Goal: Information Seeking & Learning: Learn about a topic

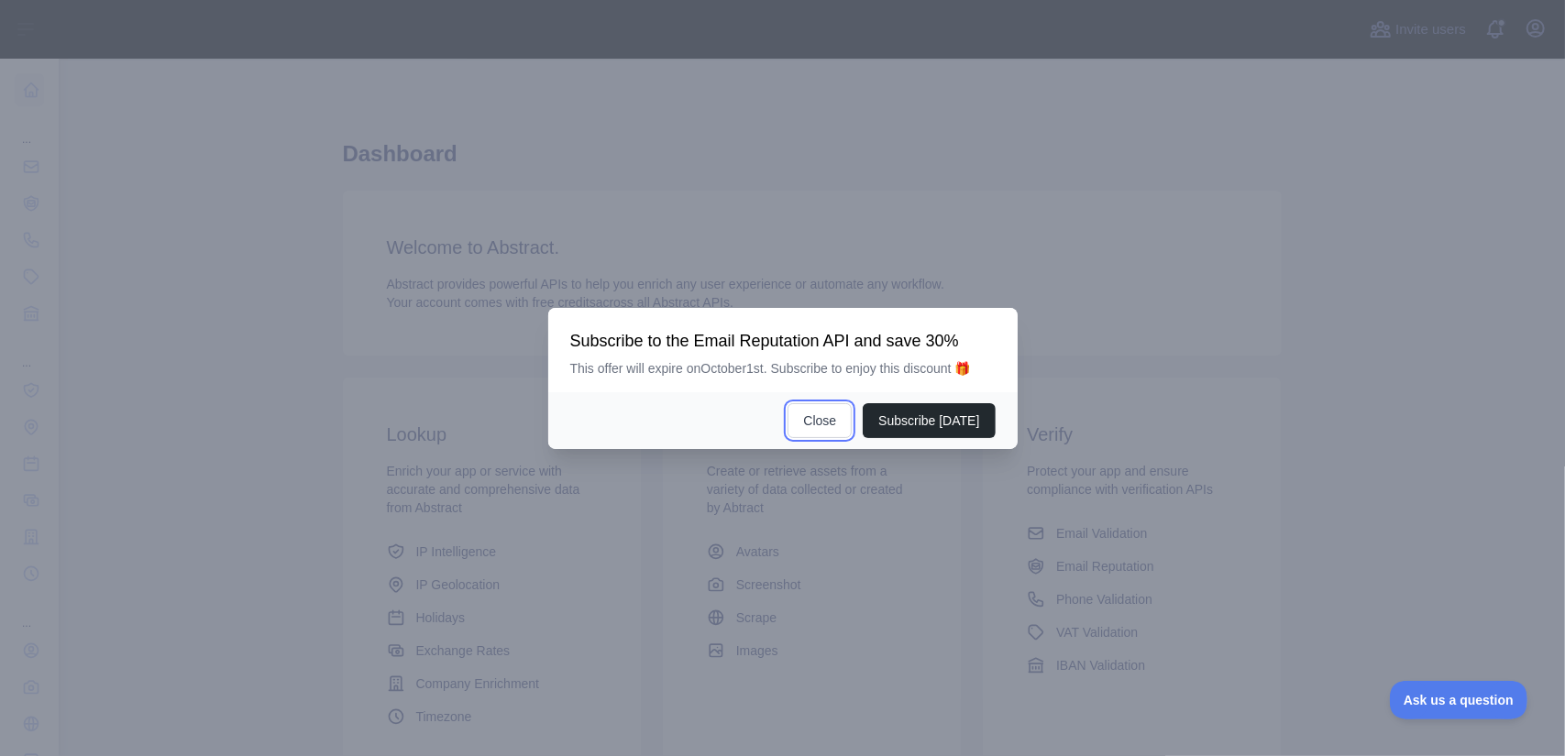
drag, startPoint x: 825, startPoint y: 419, endPoint x: 845, endPoint y: 358, distance: 64.6
click at [845, 358] on div "Subscribe to the Email Reputation API and save 30% This offer will expire on [D…" at bounding box center [782, 378] width 469 height 141
click at [946, 424] on button "Subscribe [DATE]" at bounding box center [929, 420] width 132 height 35
click at [819, 426] on button "Close" at bounding box center [819, 420] width 64 height 35
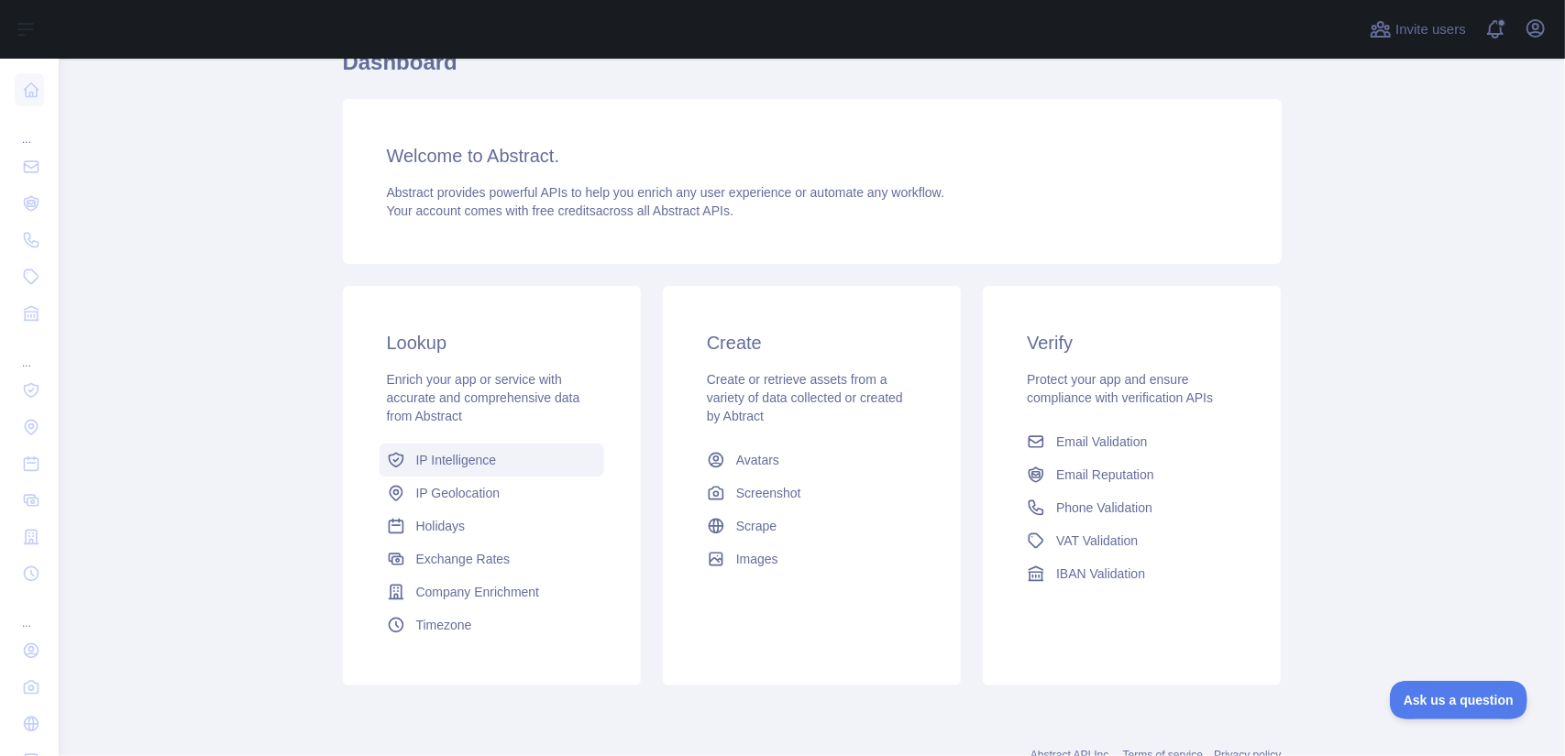
click at [442, 462] on span "IP Intelligence" at bounding box center [456, 460] width 81 height 18
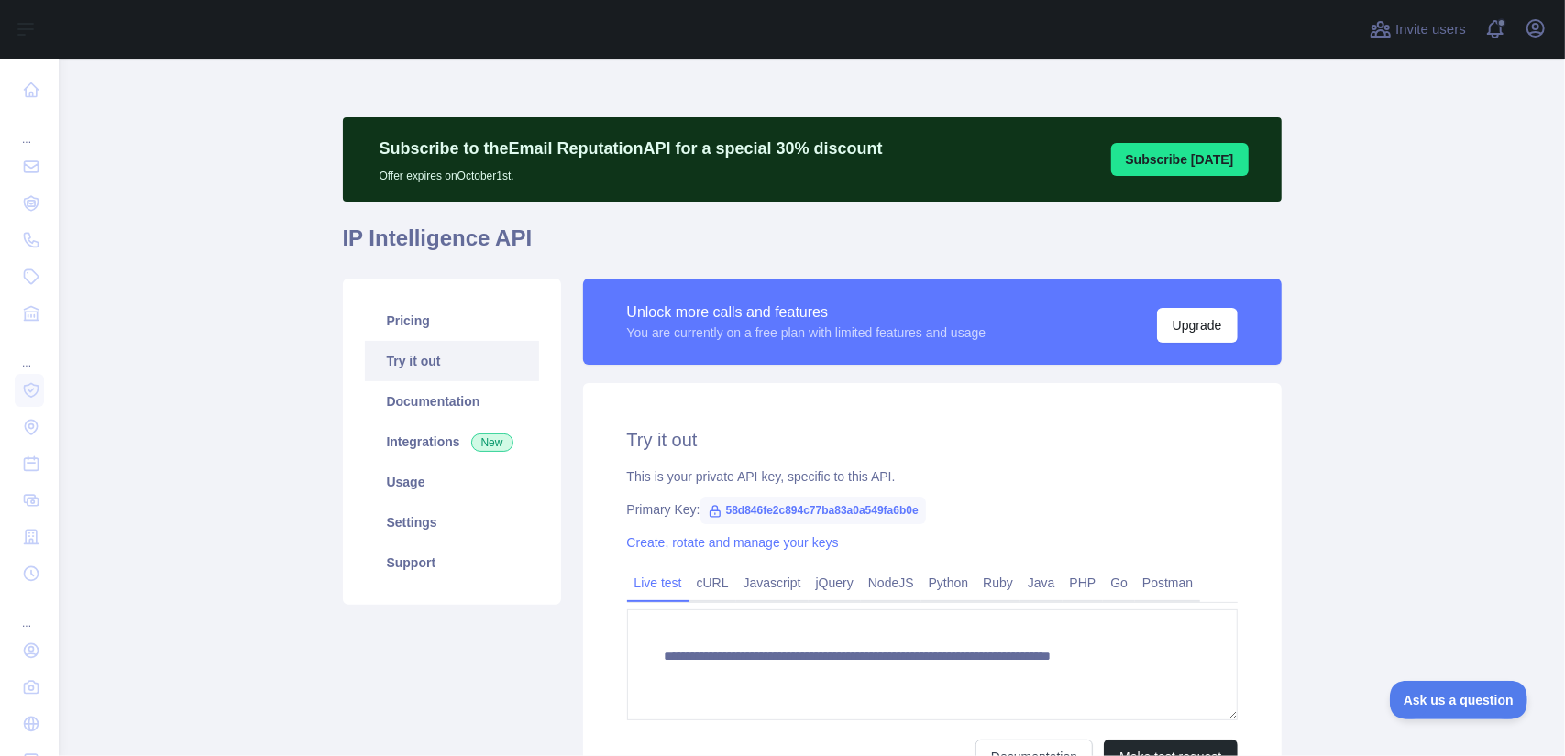
type textarea "**********"
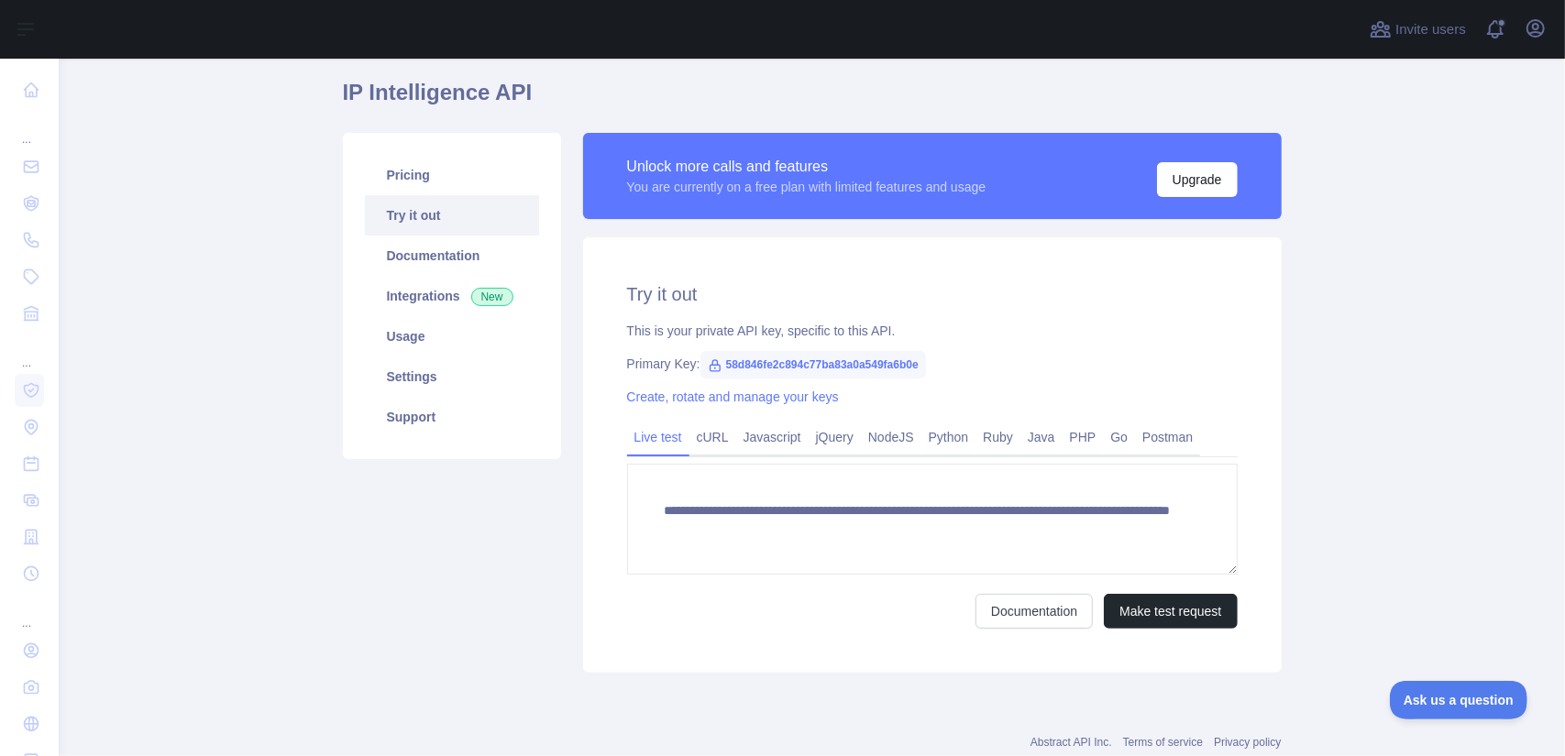
scroll to position [183, 0]
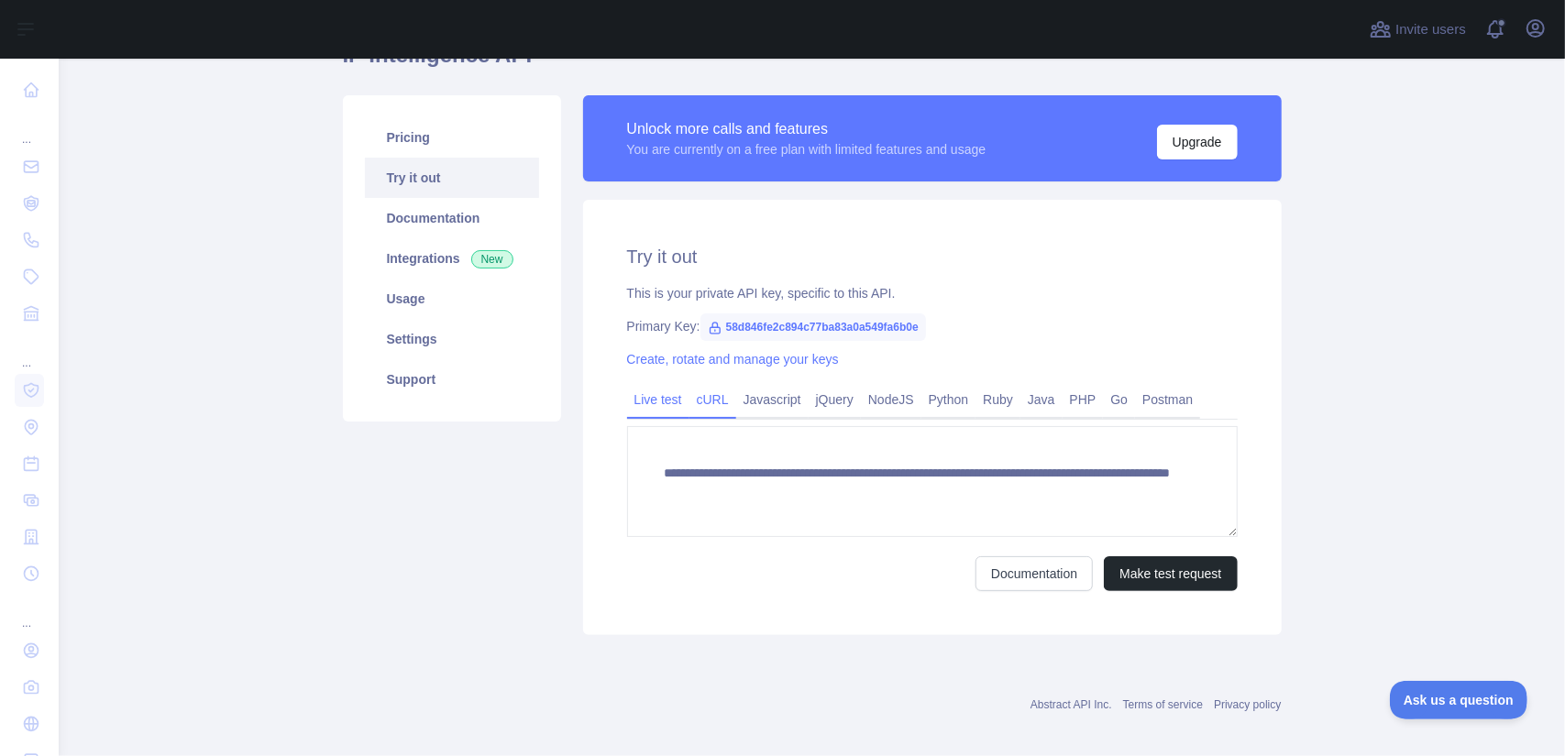
click at [699, 409] on link "cURL" at bounding box center [712, 399] width 47 height 29
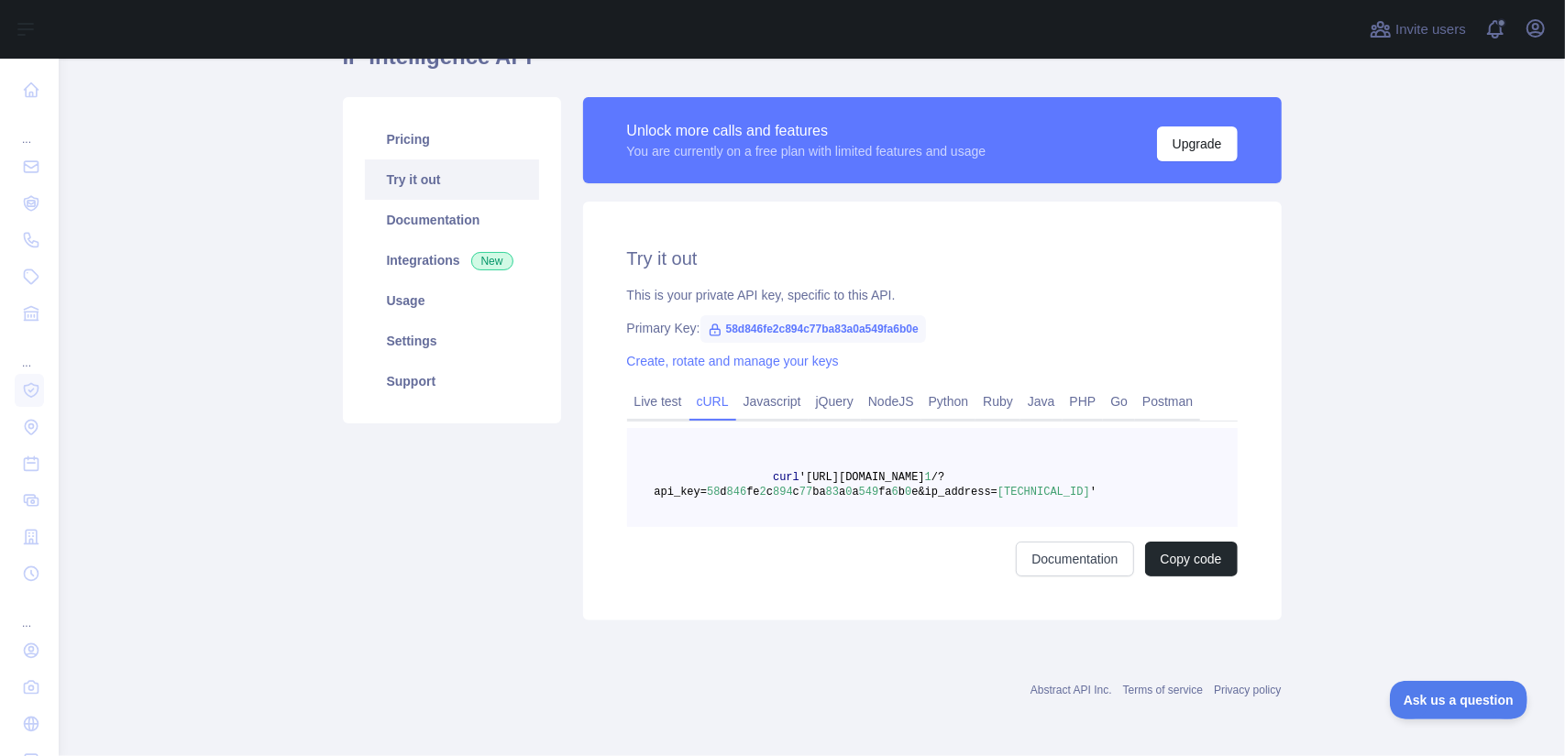
scroll to position [181, 0]
click at [655, 402] on link "Live test" at bounding box center [658, 402] width 62 height 29
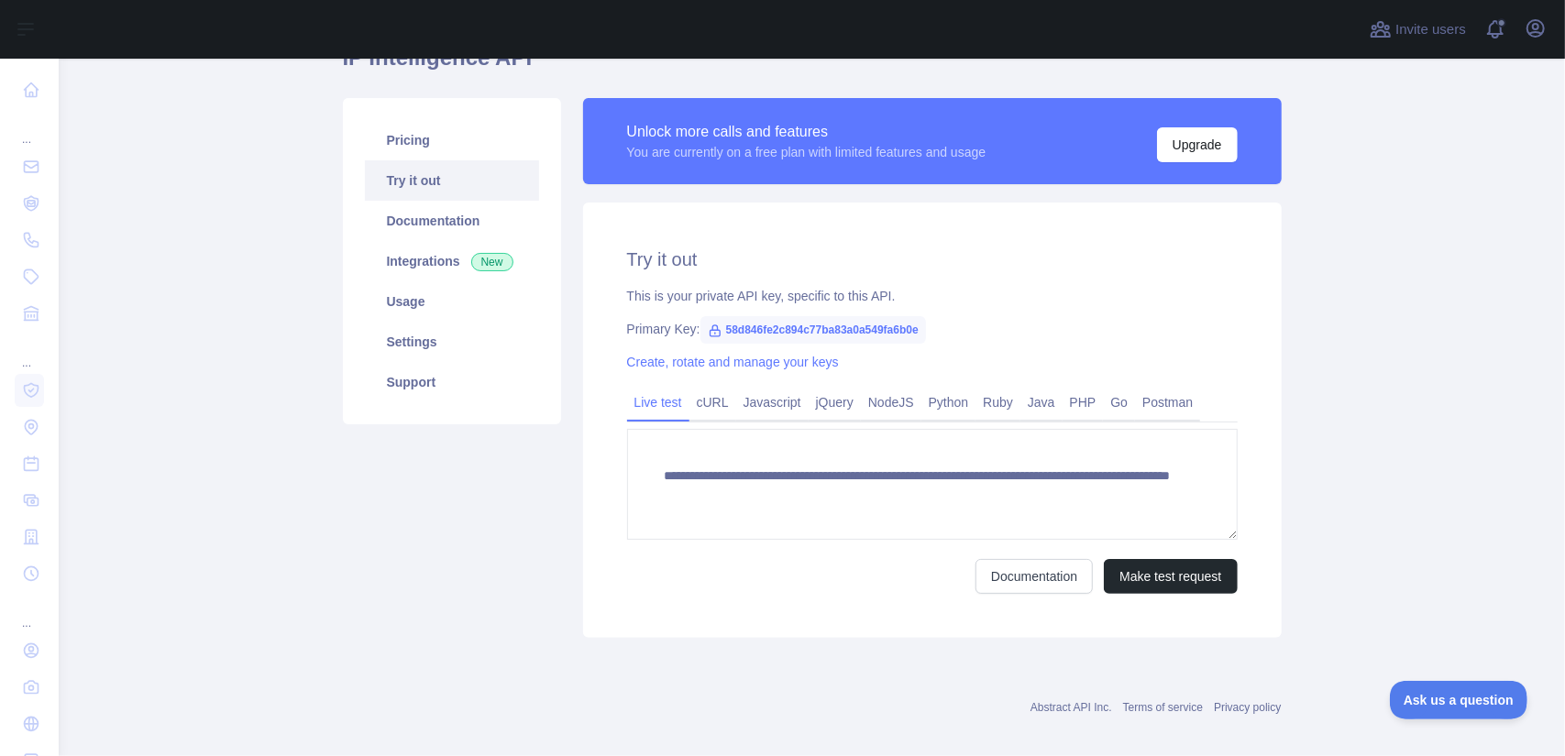
click at [831, 327] on span "58d846fe2c894c77ba83a0a549fa6b0e" at bounding box center [813, 330] width 226 height 28
click at [889, 330] on span "58d846fe2c894c77ba83a0a549fa6b0e" at bounding box center [813, 330] width 226 height 28
copy span "58d846fe2c894c77ba83a0a549fa6b0e"
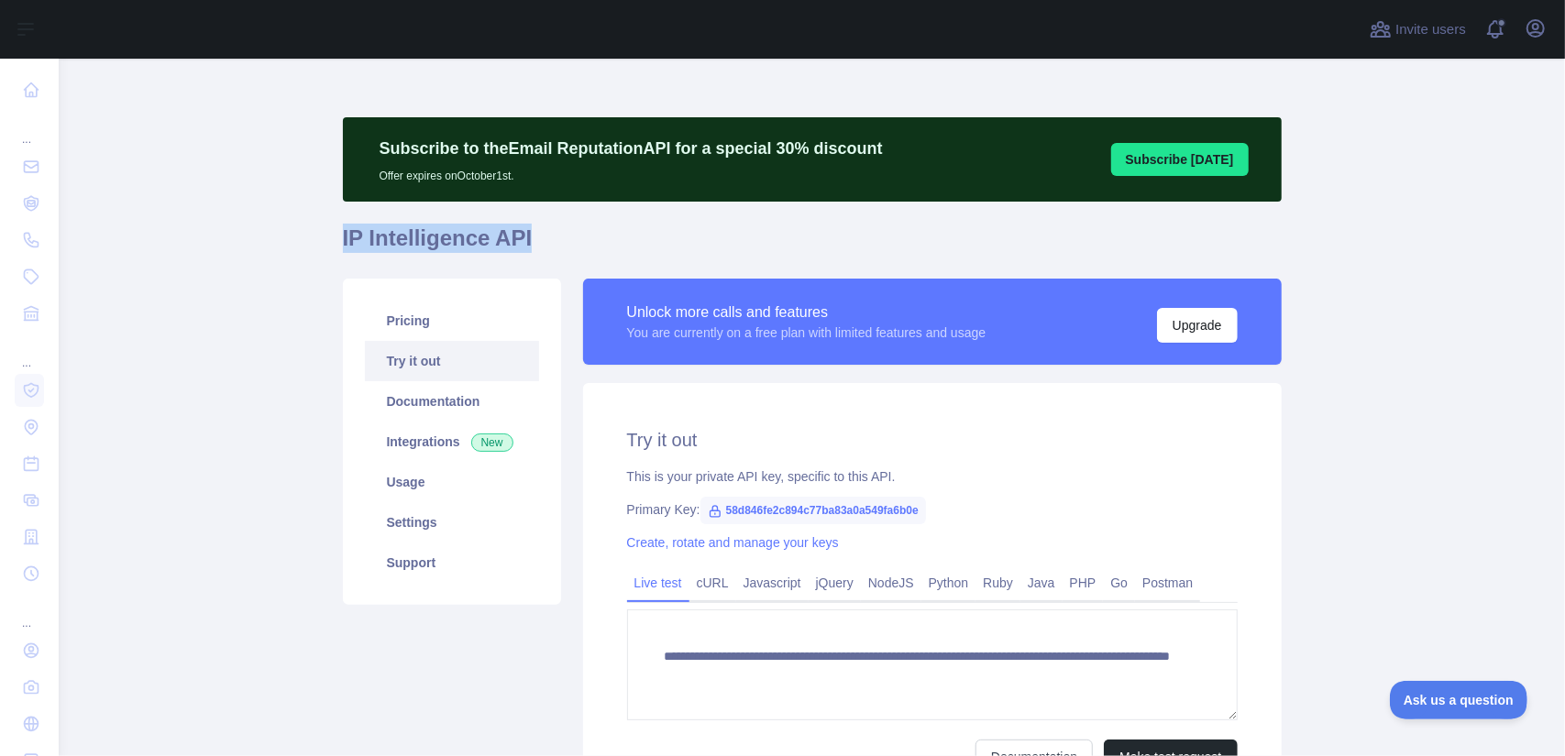
drag, startPoint x: 336, startPoint y: 234, endPoint x: 565, endPoint y: 240, distance: 228.4
click at [565, 240] on h1 "IP Intelligence API" at bounding box center [812, 246] width 939 height 44
copy h1 "IP Intelligence API"
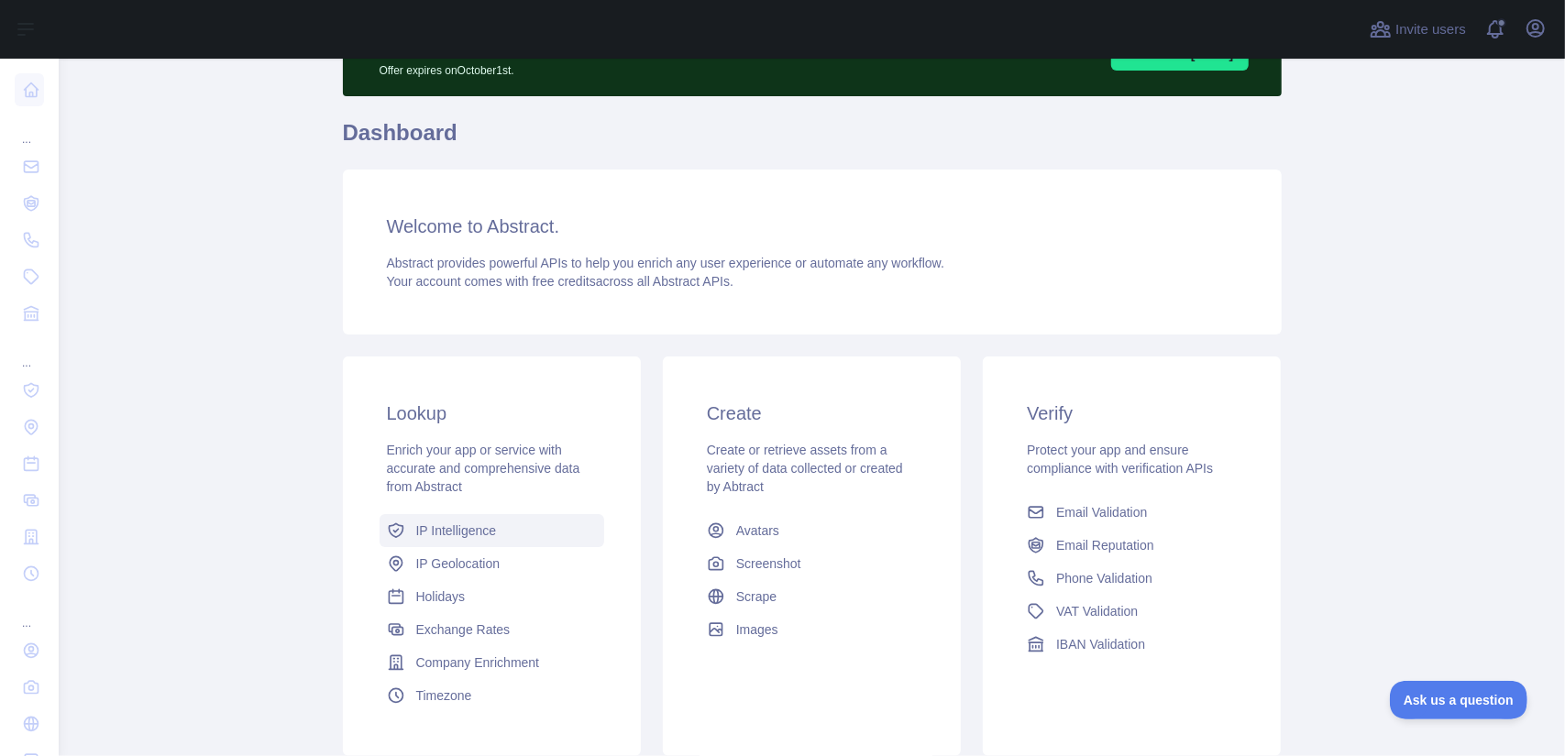
scroll to position [183, 0]
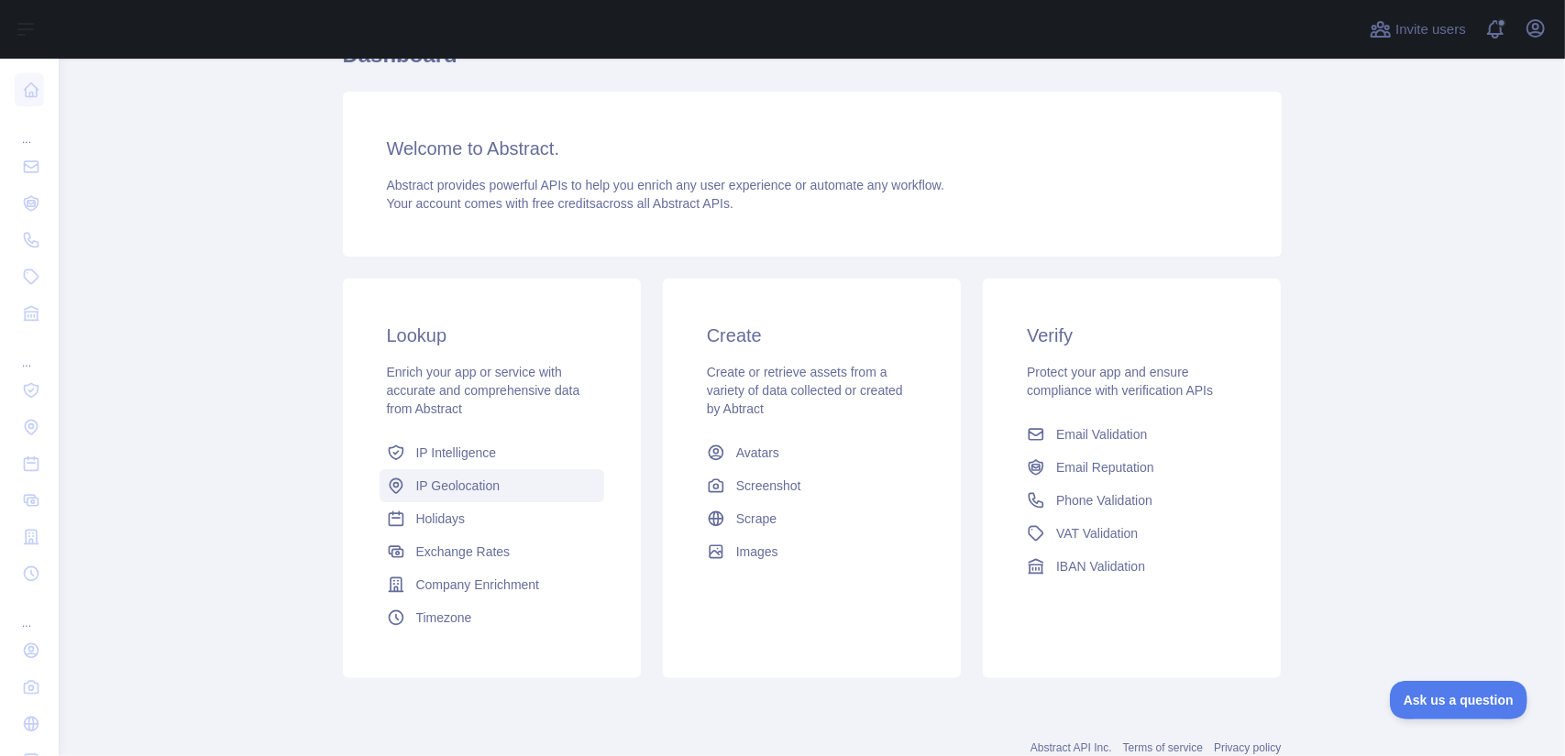
click at [452, 487] on span "IP Geolocation" at bounding box center [458, 486] width 84 height 18
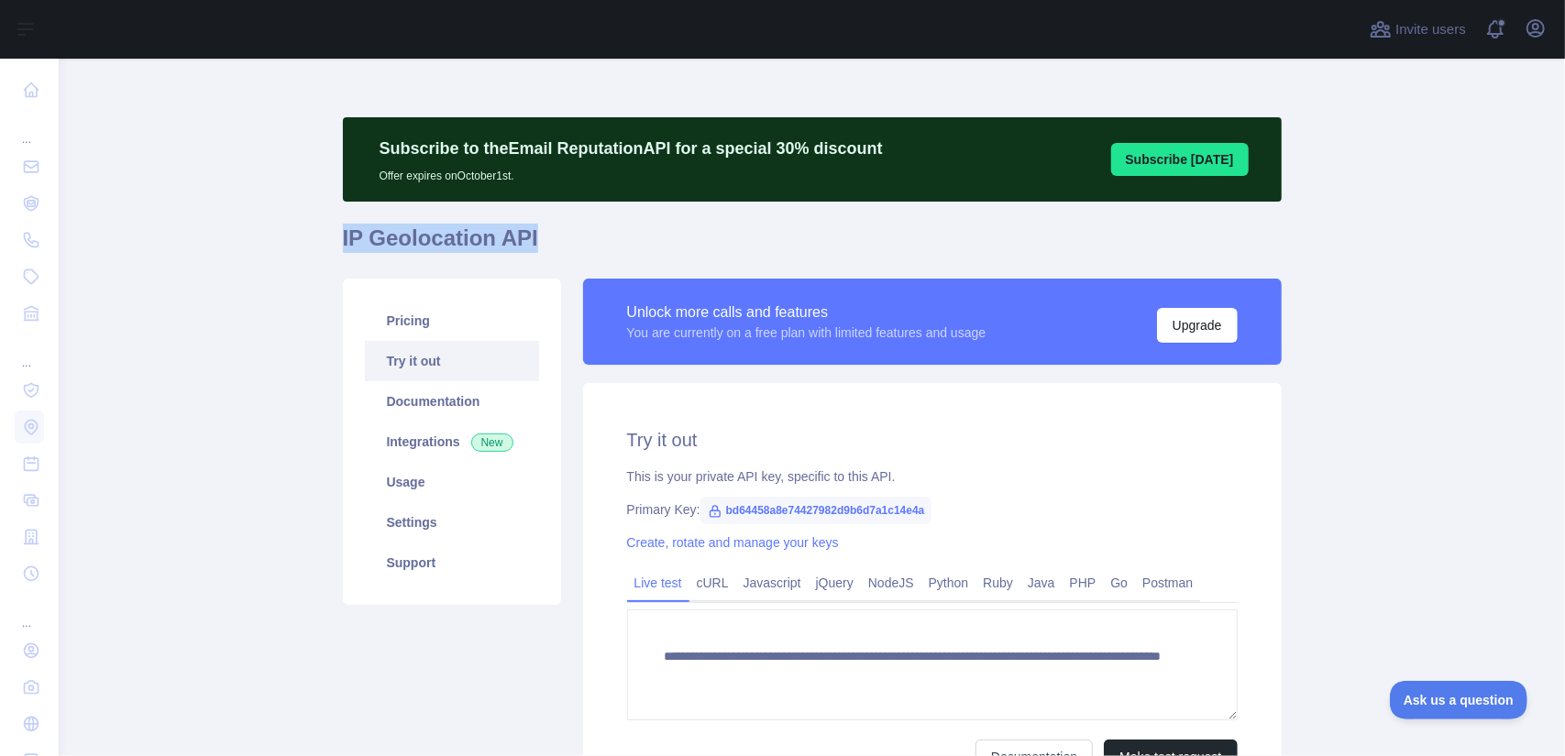
drag, startPoint x: 333, startPoint y: 234, endPoint x: 567, endPoint y: 245, distance: 234.0
click at [567, 245] on main "**********" at bounding box center [812, 408] width 1506 height 698
copy h1 "IP Geolocation API"
click at [803, 516] on span "bd64458a8e74427982d9b6d7a1c14e4a" at bounding box center [816, 511] width 232 height 28
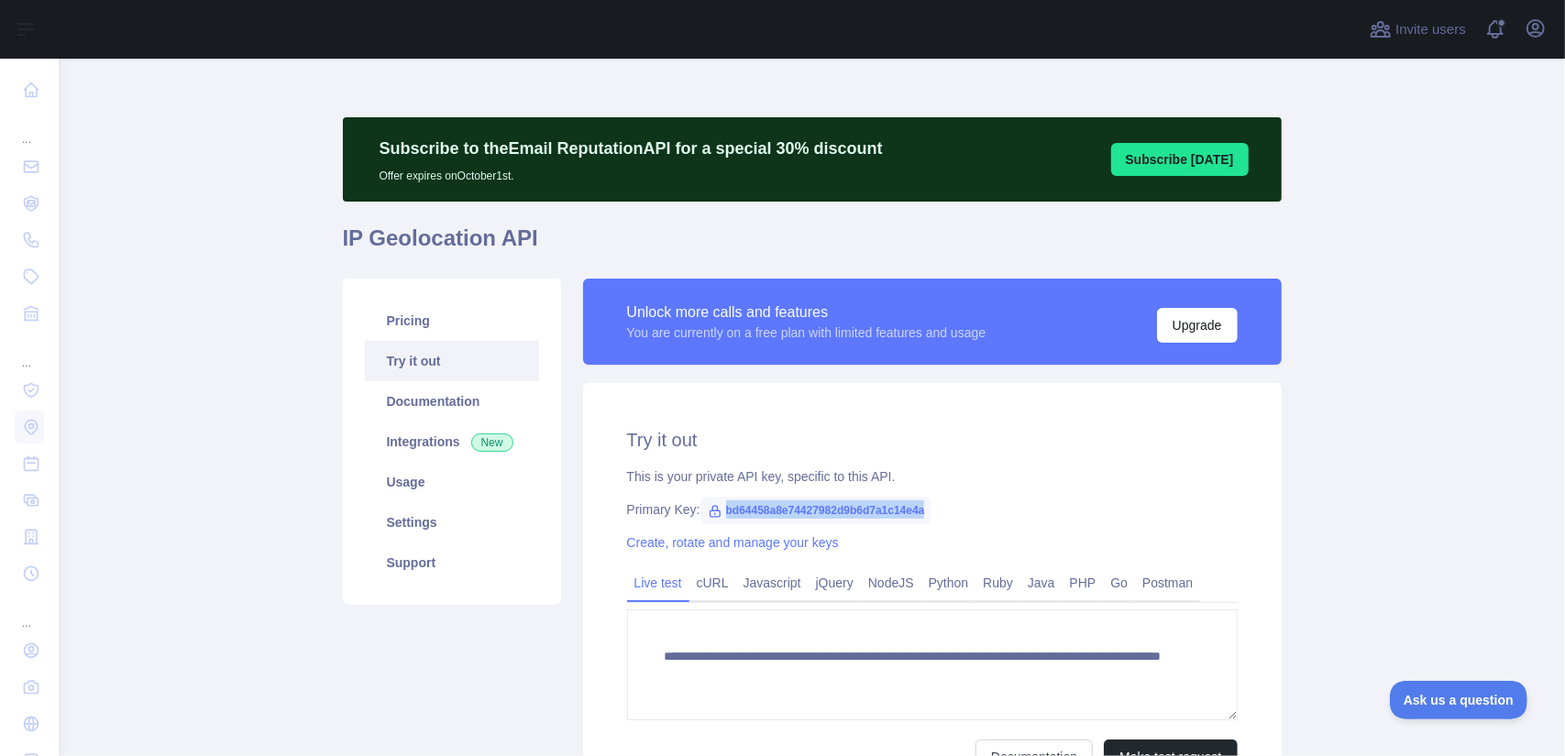
copy span "bd64458a8e74427982d9b6d7a1c14e4a"
click at [443, 447] on link "Integrations New" at bounding box center [452, 442] width 174 height 40
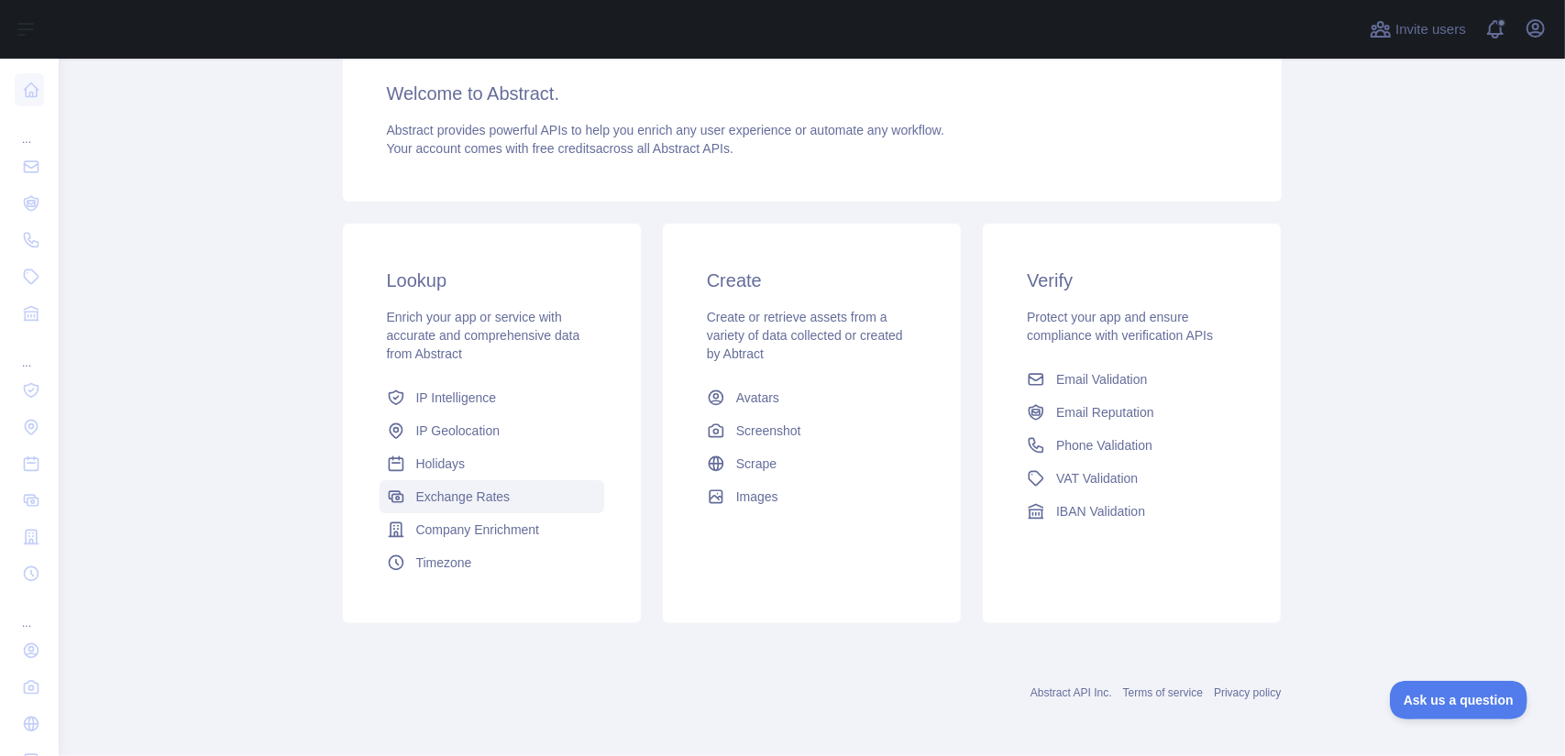
scroll to position [240, 0]
click at [1074, 439] on span "Phone Validation" at bounding box center [1104, 444] width 96 height 18
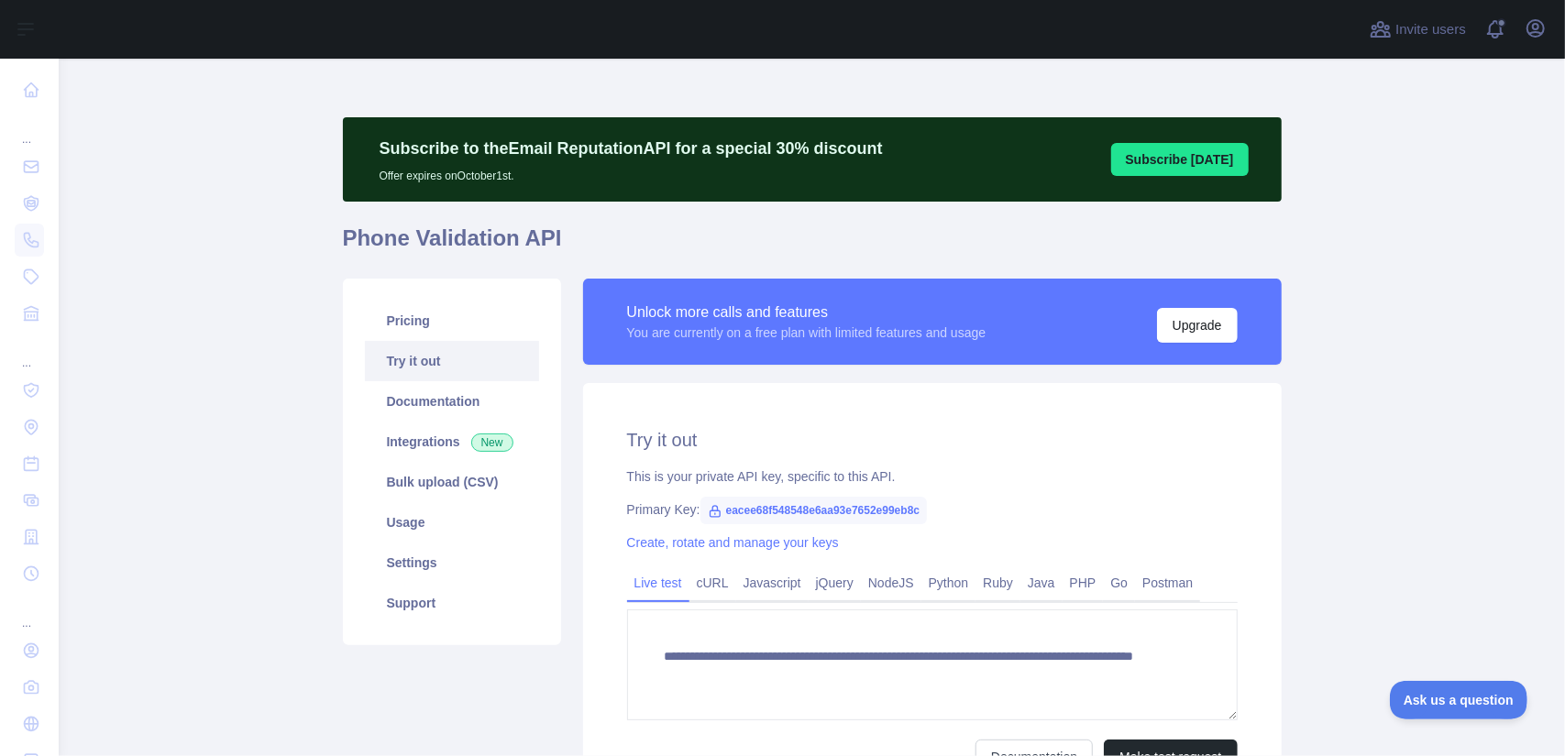
click at [792, 506] on span "eacee68f548548e6aa93e7652e99eb8c" at bounding box center [813, 511] width 227 height 28
drag, startPoint x: 343, startPoint y: 231, endPoint x: 622, endPoint y: 263, distance: 280.5
click at [622, 263] on main "**********" at bounding box center [812, 408] width 1506 height 698
copy h1 "Phone Validation API"
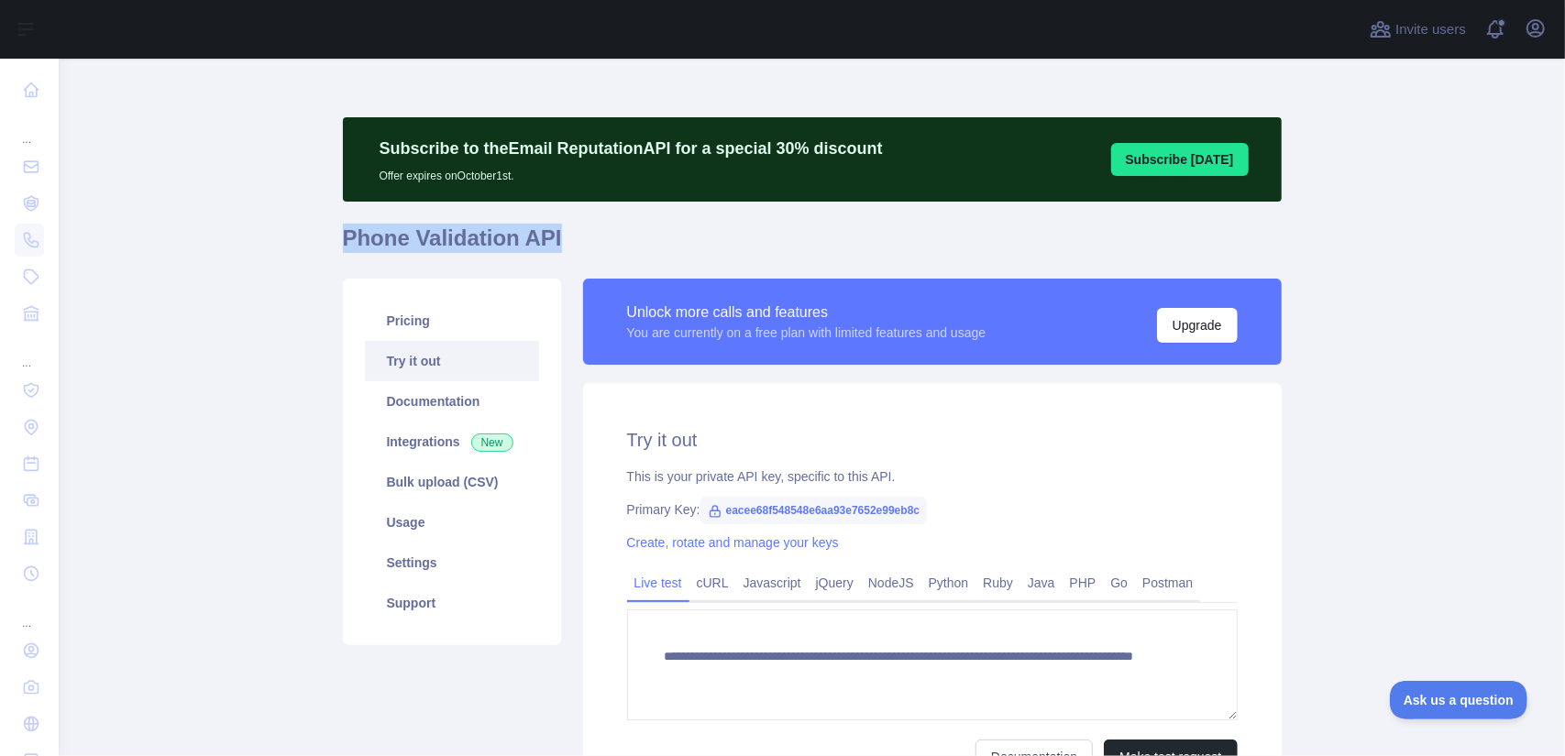
click at [845, 498] on span "eacee68f548548e6aa93e7652e99eb8c" at bounding box center [813, 511] width 227 height 28
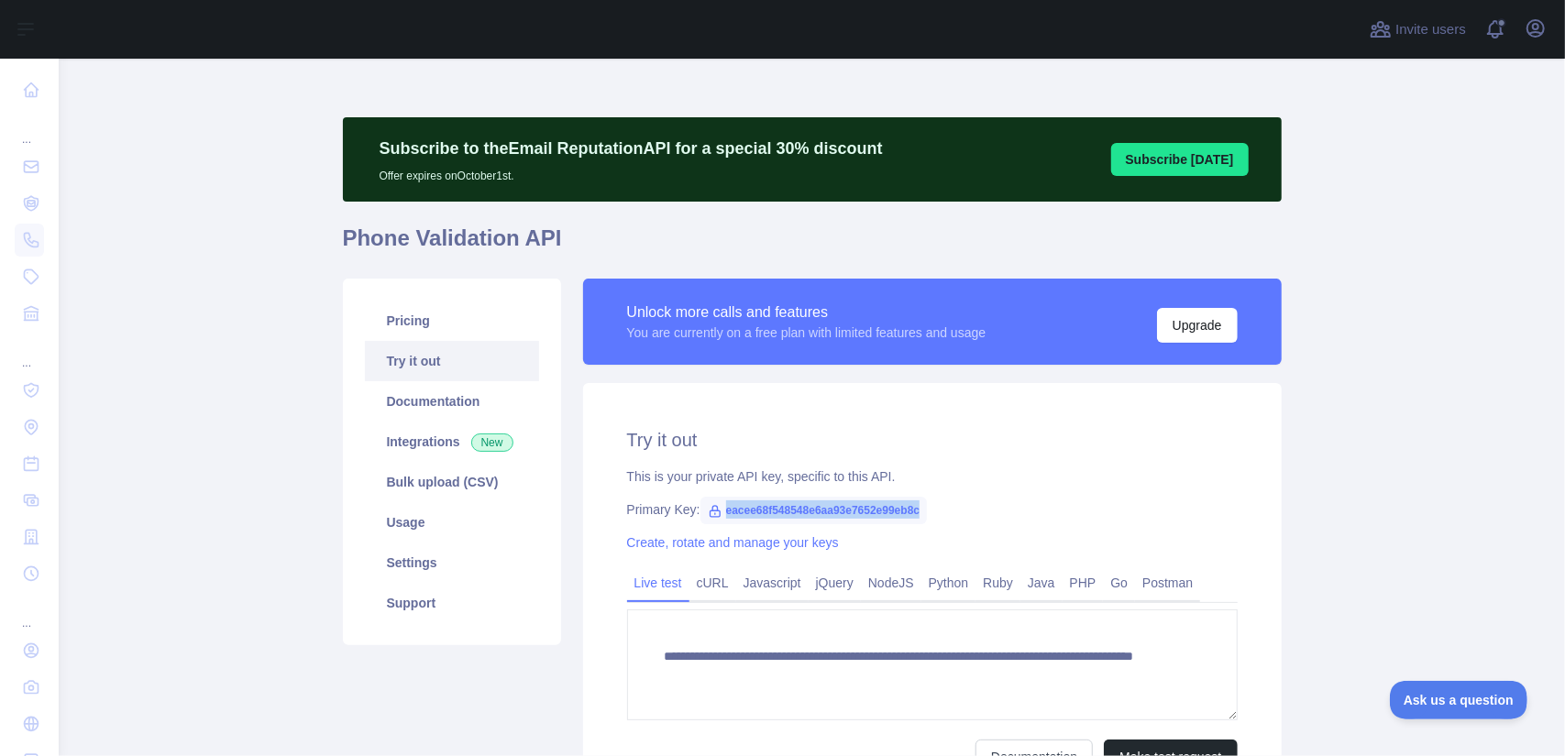
click at [845, 498] on span "eacee68f548548e6aa93e7652e99eb8c" at bounding box center [813, 511] width 227 height 28
copy span "eacee68f548548e6aa93e7652e99eb8c"
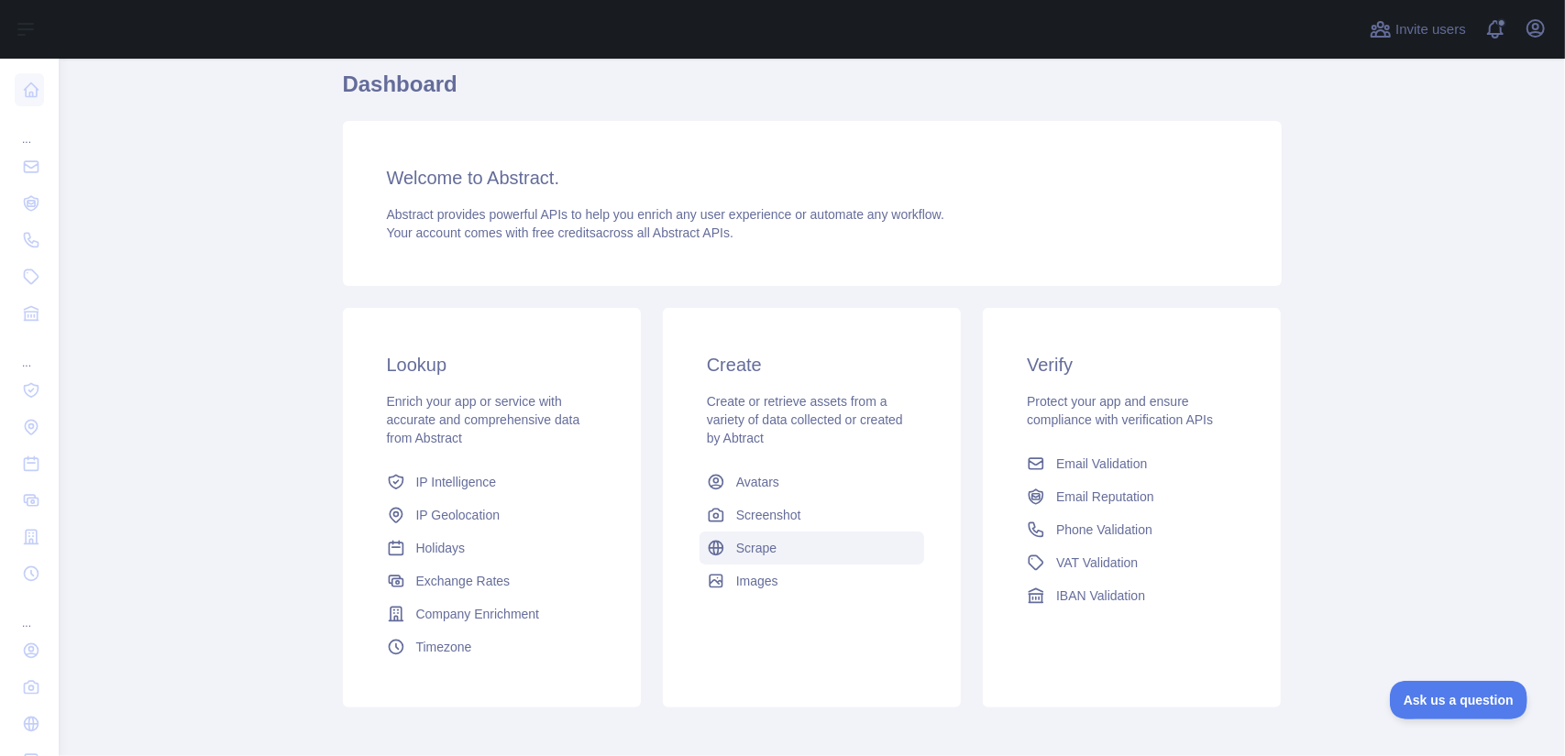
scroll to position [183, 0]
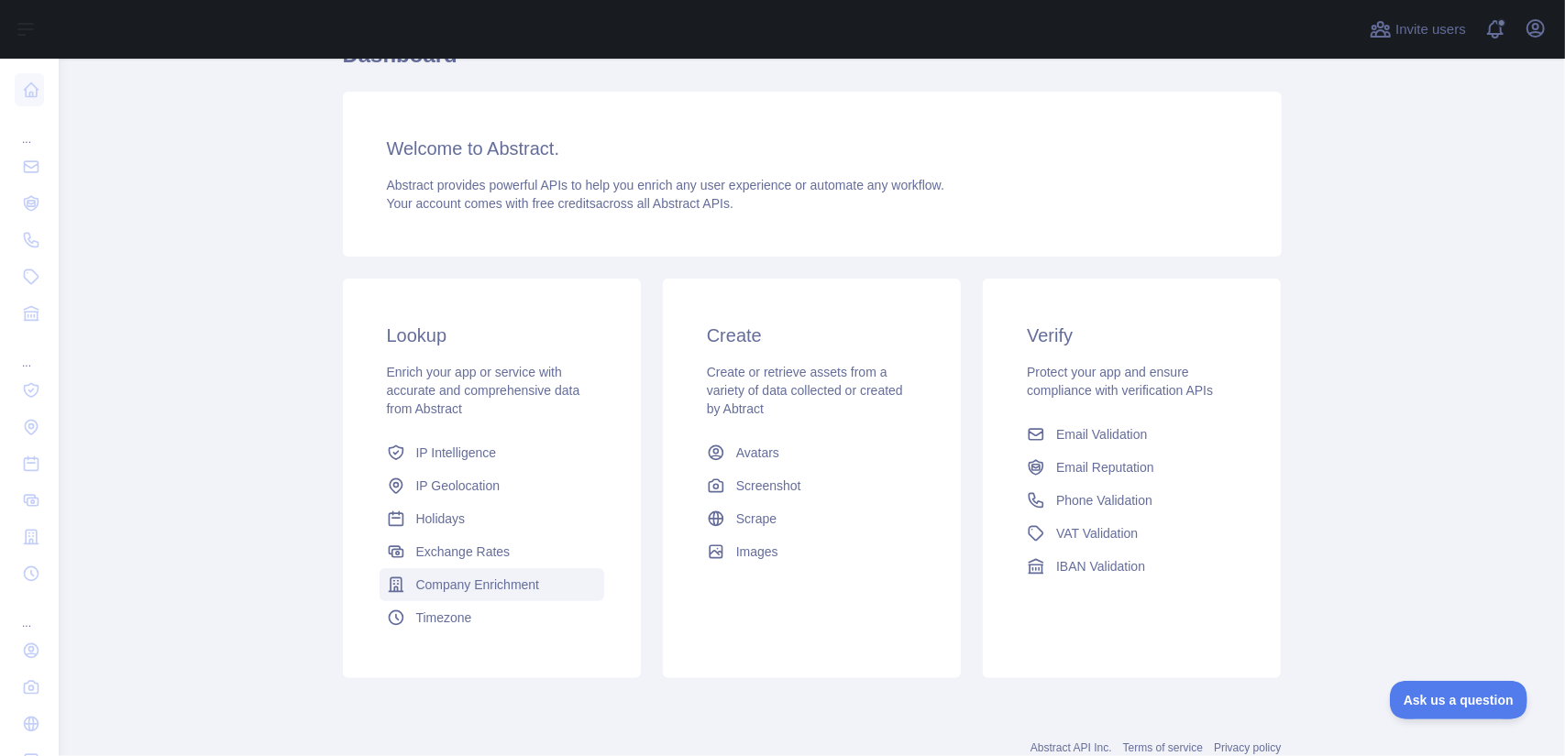
click at [464, 580] on span "Company Enrichment" at bounding box center [478, 585] width 124 height 18
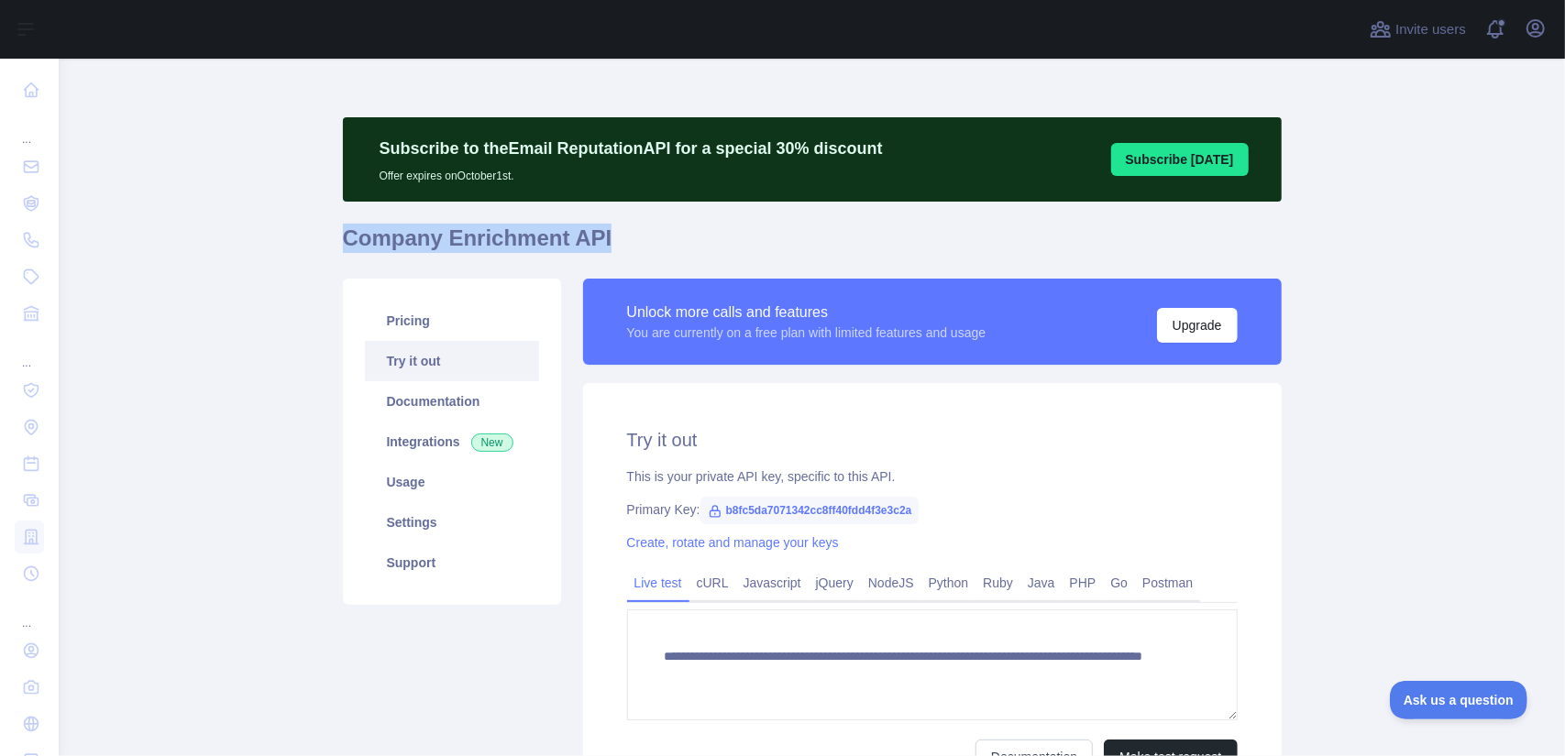
drag, startPoint x: 336, startPoint y: 230, endPoint x: 623, endPoint y: 244, distance: 288.2
click at [623, 244] on h1 "Company Enrichment API" at bounding box center [812, 246] width 939 height 44
copy h1 "Company Enrichment API"
click at [809, 503] on span "b8fc5da7071342cc8ff40fdd4f3e3c2a" at bounding box center [809, 511] width 219 height 28
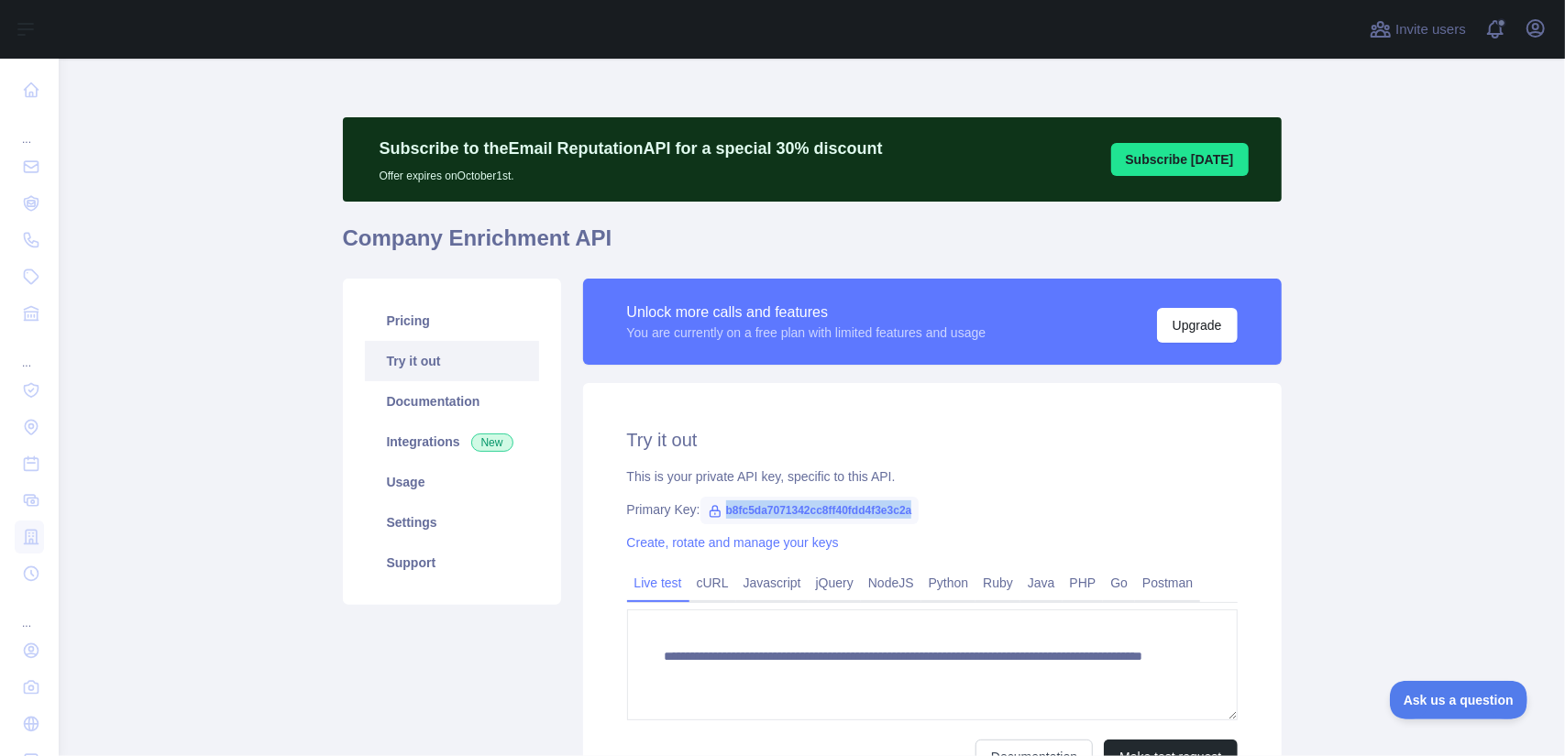
click at [809, 503] on span "b8fc5da7071342cc8ff40fdd4f3e3c2a" at bounding box center [809, 511] width 219 height 28
copy span "b8fc5da7071342cc8ff40fdd4f3e3c2a"
